Goal: Transaction & Acquisition: Purchase product/service

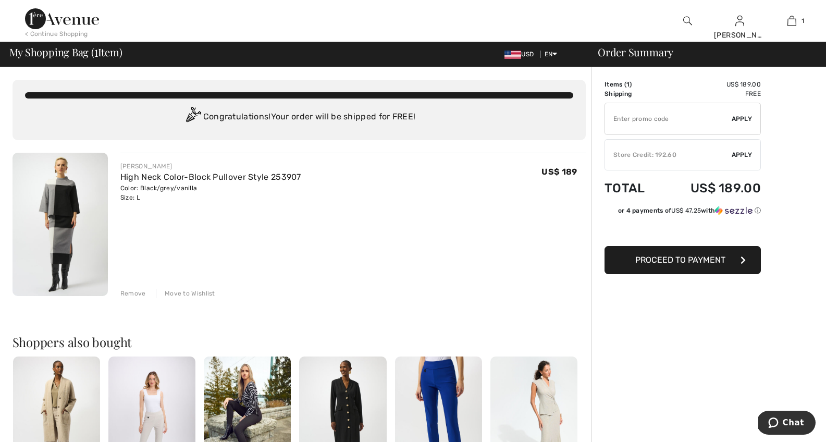
click at [670, 155] on div "Store Credit: 192.60" at bounding box center [668, 154] width 127 height 9
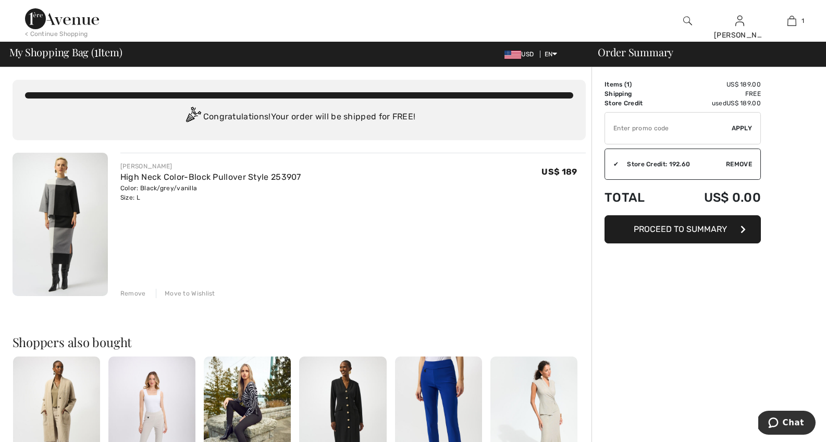
click at [674, 230] on span "Proceed to Summary" at bounding box center [680, 229] width 93 height 10
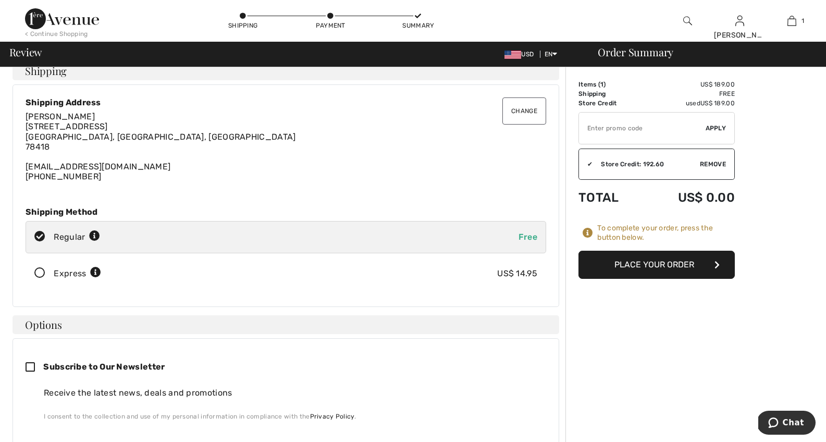
scroll to position [50, 0]
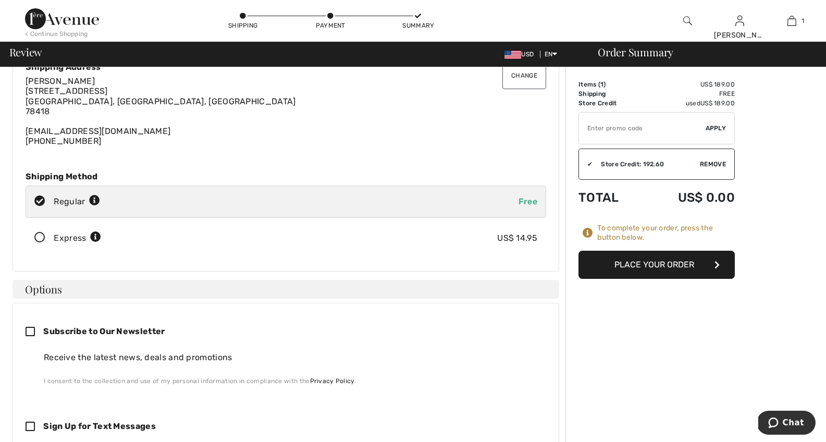
click at [668, 264] on button "Place Your Order" at bounding box center [657, 265] width 156 height 28
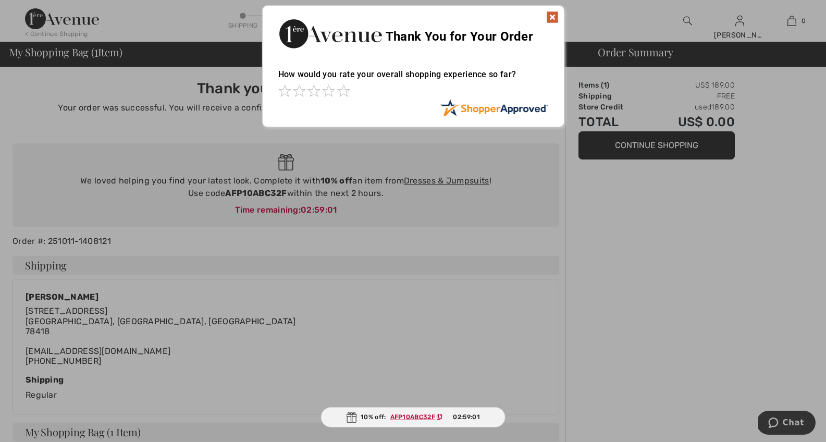
click at [553, 14] on img at bounding box center [552, 17] width 13 height 13
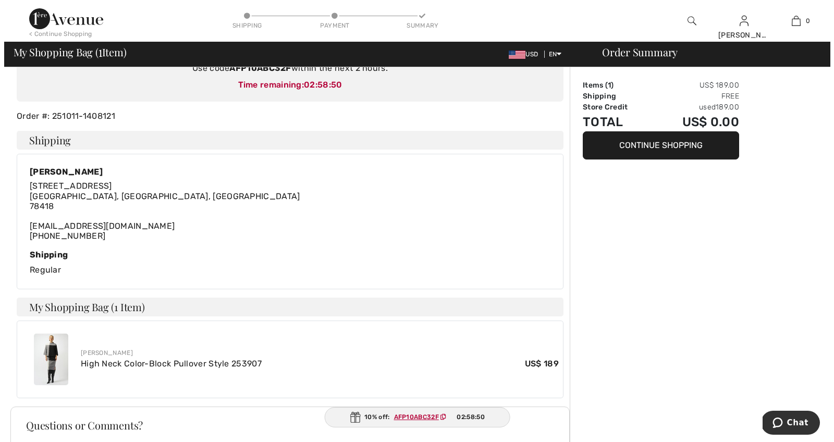
scroll to position [47, 0]
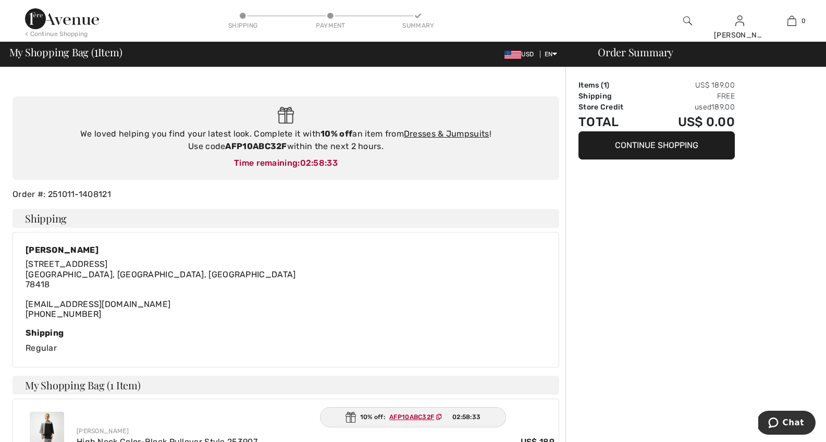
click at [517, 56] on img at bounding box center [513, 55] width 17 height 8
click at [684, 23] on img at bounding box center [688, 21] width 9 height 13
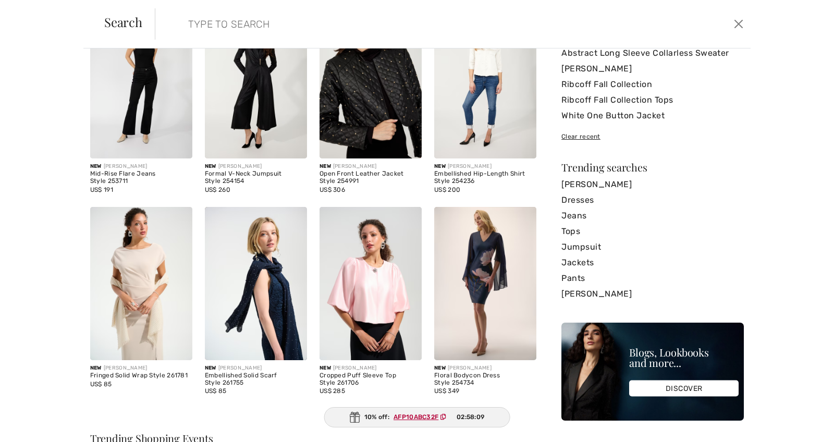
scroll to position [2, 0]
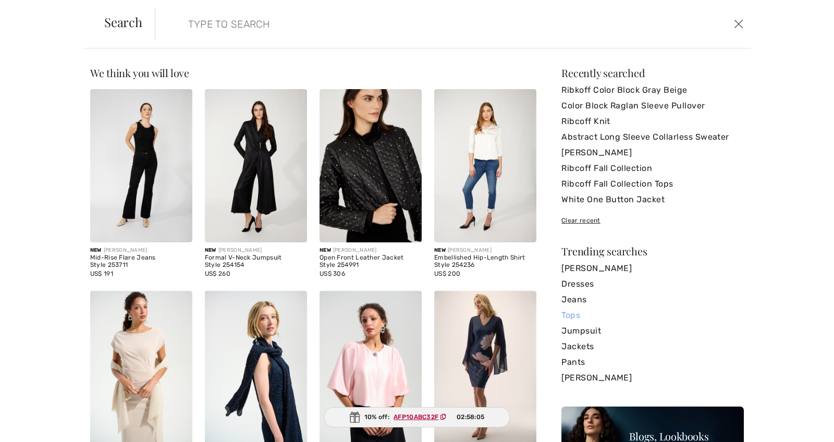
click at [562, 315] on link "Tops" at bounding box center [653, 316] width 183 height 16
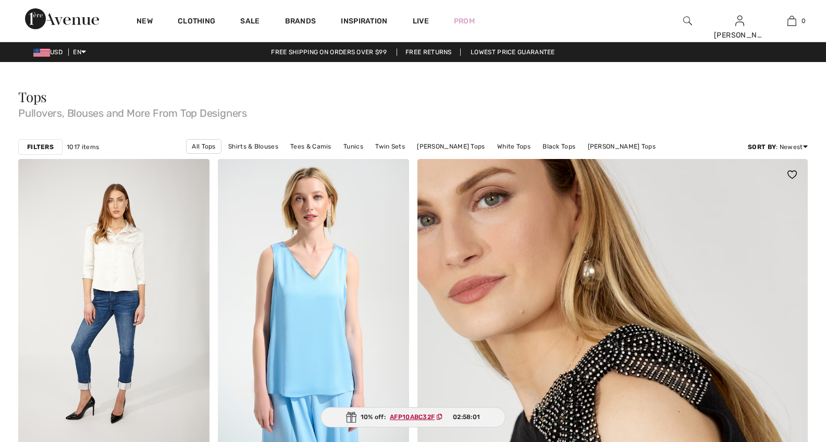
checkbox input "true"
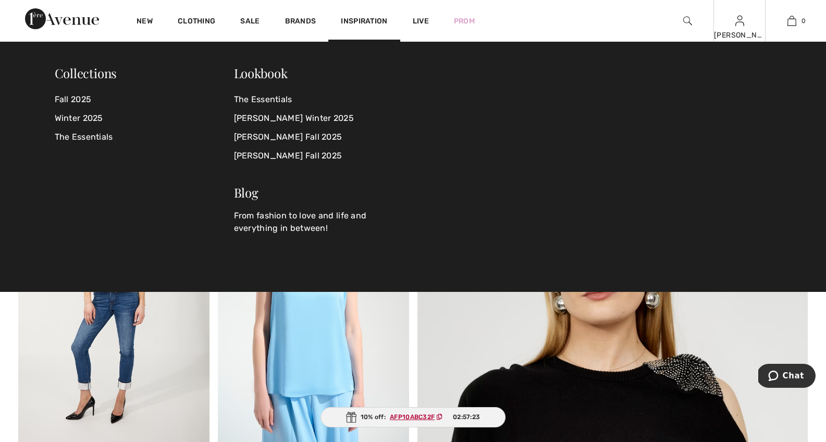
click at [737, 26] on img at bounding box center [740, 21] width 9 height 13
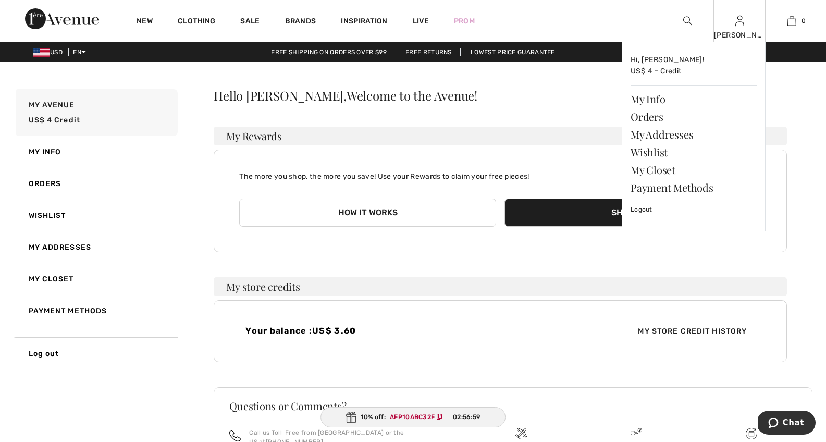
click at [740, 25] on img at bounding box center [740, 21] width 9 height 13
click at [647, 98] on link "My Info" at bounding box center [694, 99] width 126 height 18
click at [651, 113] on link "Orders" at bounding box center [694, 117] width 126 height 18
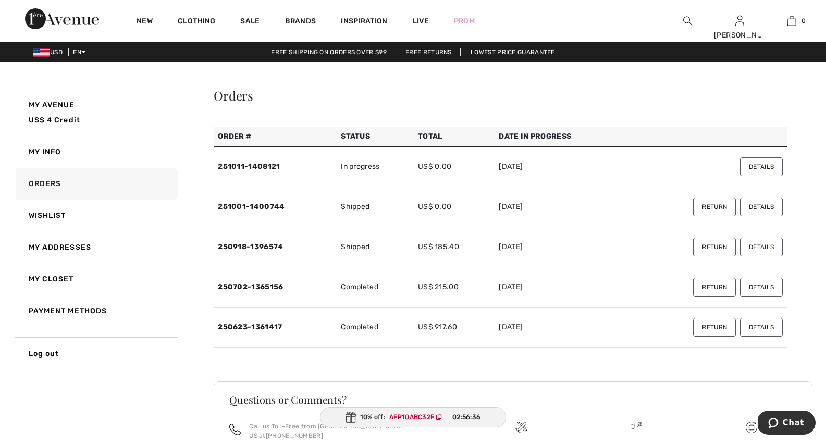
click at [758, 245] on button "Details" at bounding box center [761, 247] width 43 height 19
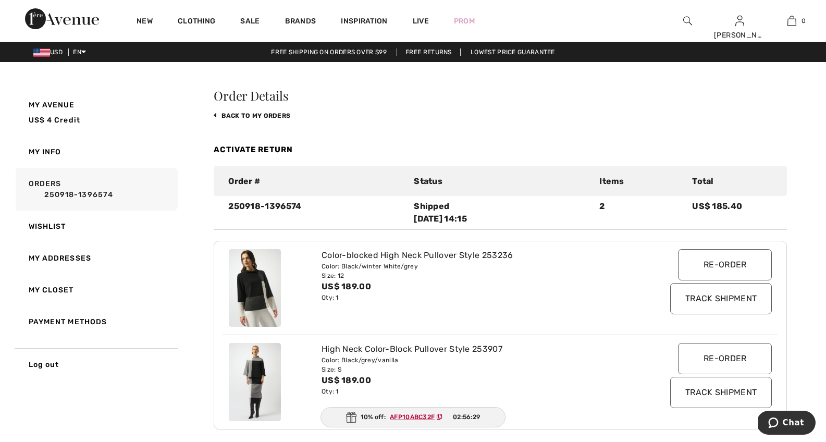
click at [247, 287] on img at bounding box center [255, 288] width 52 height 78
click at [251, 288] on img at bounding box center [255, 288] width 52 height 78
click at [371, 260] on div "Color-blocked High Neck Pullover Style 253236" at bounding box center [478, 255] width 312 height 13
click at [696, 262] on input "Re-order" at bounding box center [725, 264] width 94 height 31
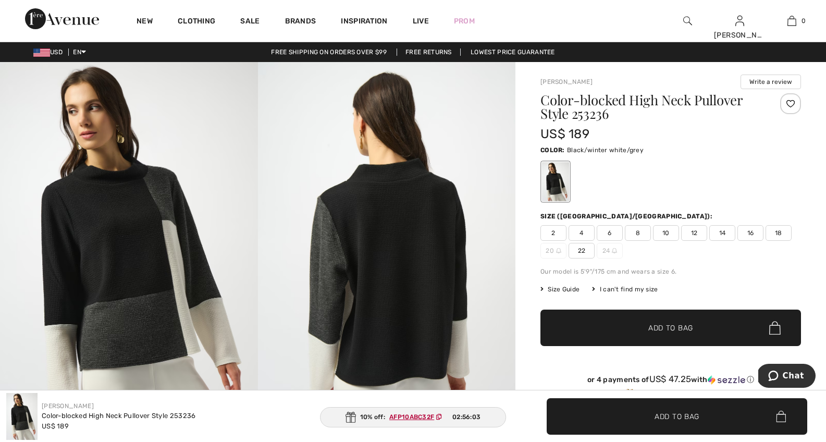
click at [634, 234] on span "8" at bounding box center [638, 233] width 26 height 16
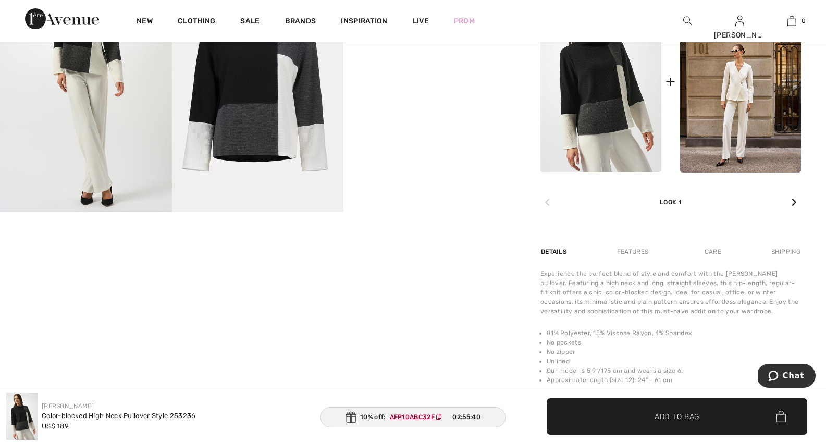
scroll to position [508, 0]
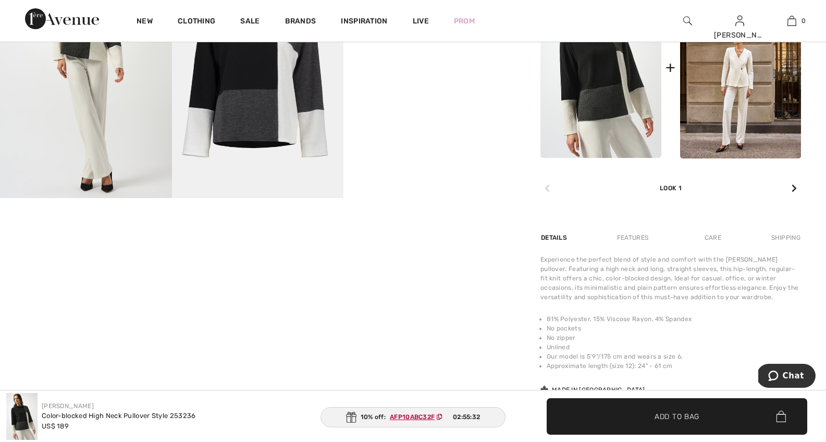
click at [684, 414] on span "Add to Bag" at bounding box center [677, 416] width 45 height 11
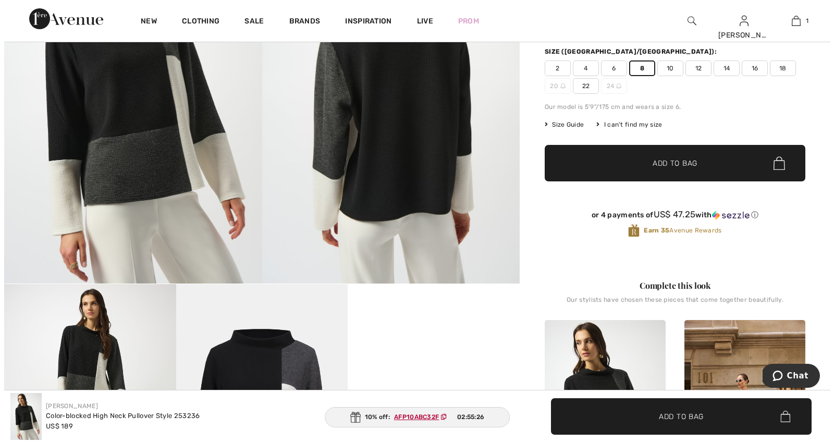
scroll to position [25, 0]
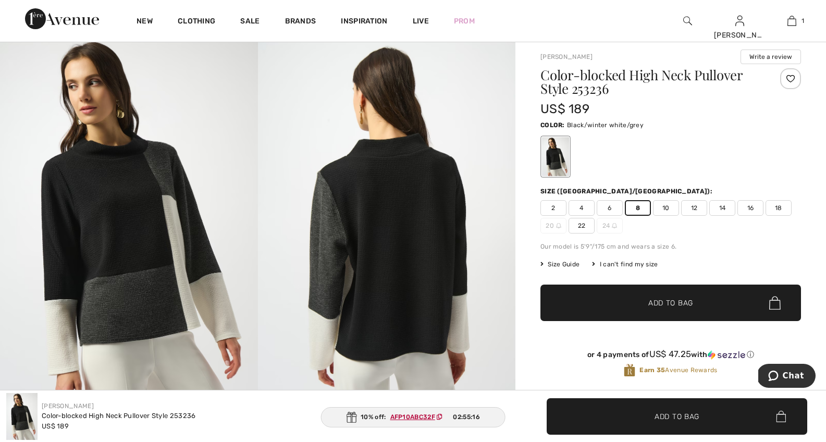
click at [563, 266] on span "Size Guide" at bounding box center [560, 264] width 39 height 9
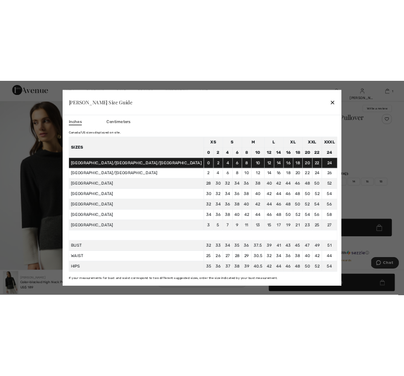
scroll to position [0, 0]
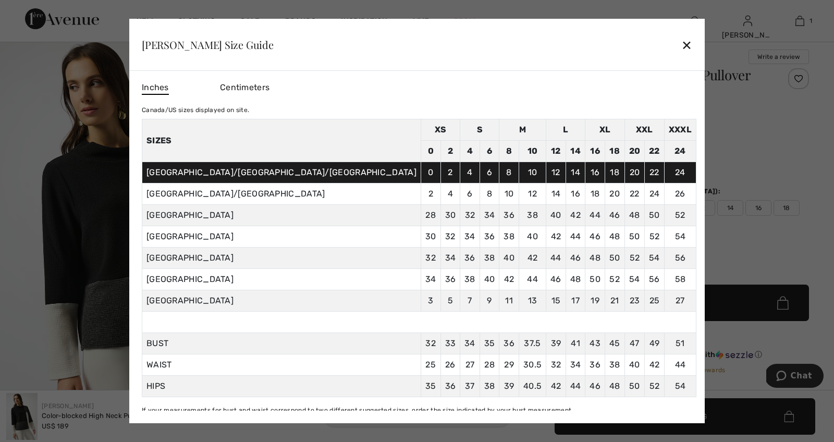
click at [682, 43] on div "✕" at bounding box center [687, 45] width 11 height 22
